Goal: Transaction & Acquisition: Purchase product/service

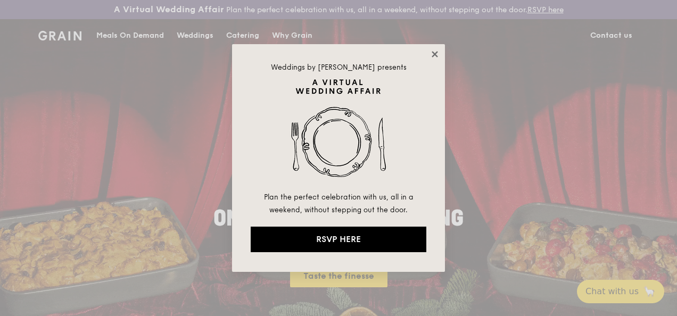
click at [434, 52] on icon at bounding box center [435, 55] width 10 height 10
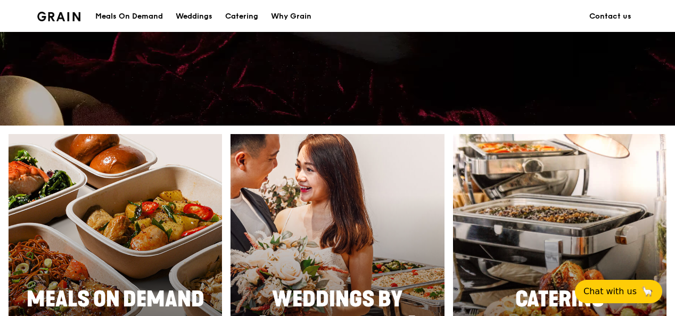
scroll to position [479, 0]
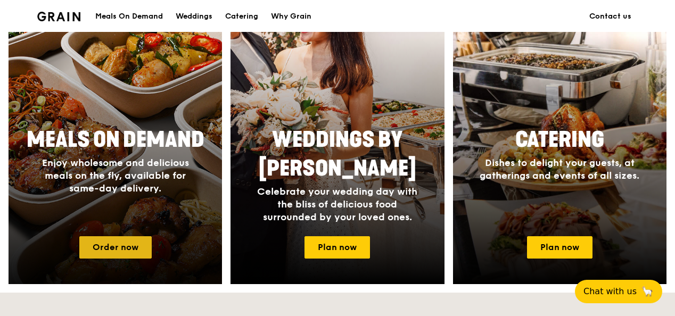
click at [111, 258] on link "Order now" at bounding box center [115, 247] width 72 height 22
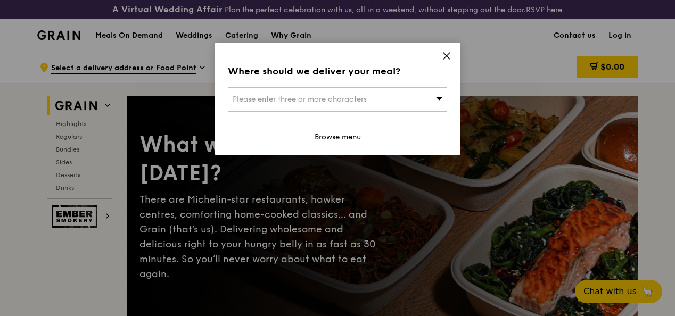
click at [369, 101] on div "Please enter three or more characters" at bounding box center [337, 99] width 219 height 24
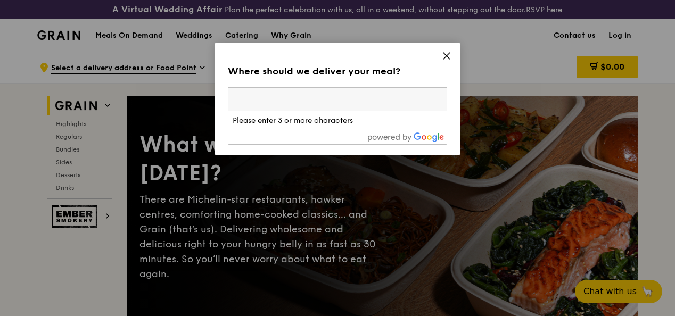
click at [447, 58] on icon at bounding box center [447, 56] width 10 height 10
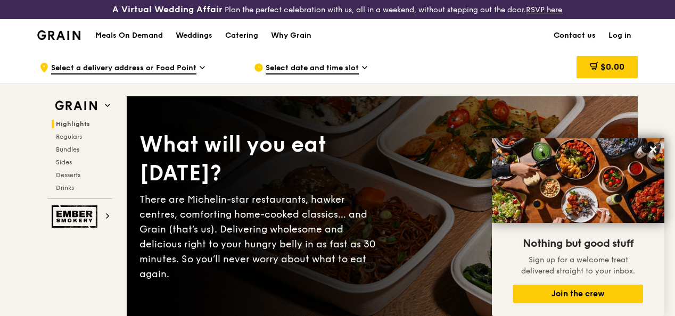
click at [583, 41] on link "Contact us" at bounding box center [574, 36] width 55 height 32
